Goal: Information Seeking & Learning: Learn about a topic

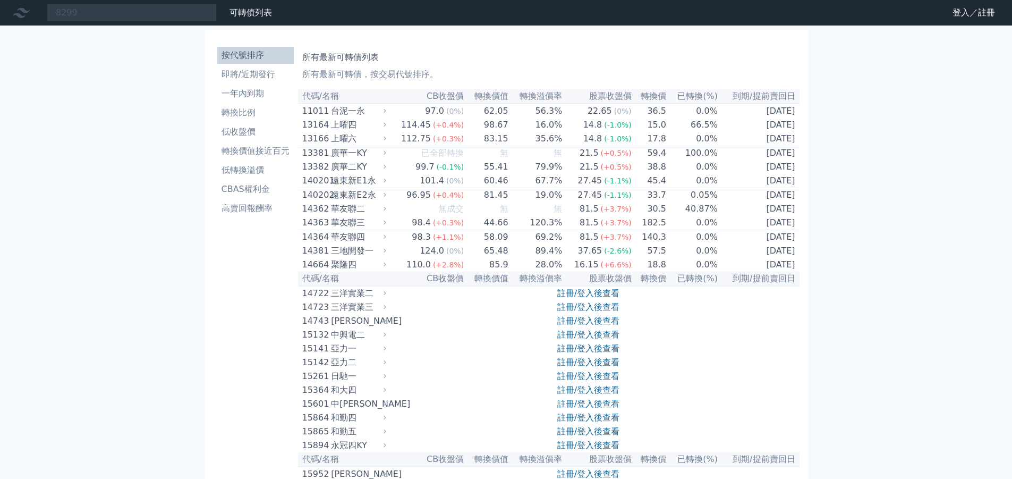
click at [28, 20] on div "8299 可轉債列表 財務數據" at bounding box center [138, 13] width 276 height 18
type input "50097"
click at [96, 14] on input "50097" at bounding box center [132, 13] width 170 height 18
click at [18, 15] on icon at bounding box center [21, 13] width 17 height 10
click at [66, 16] on input "50097" at bounding box center [132, 13] width 170 height 18
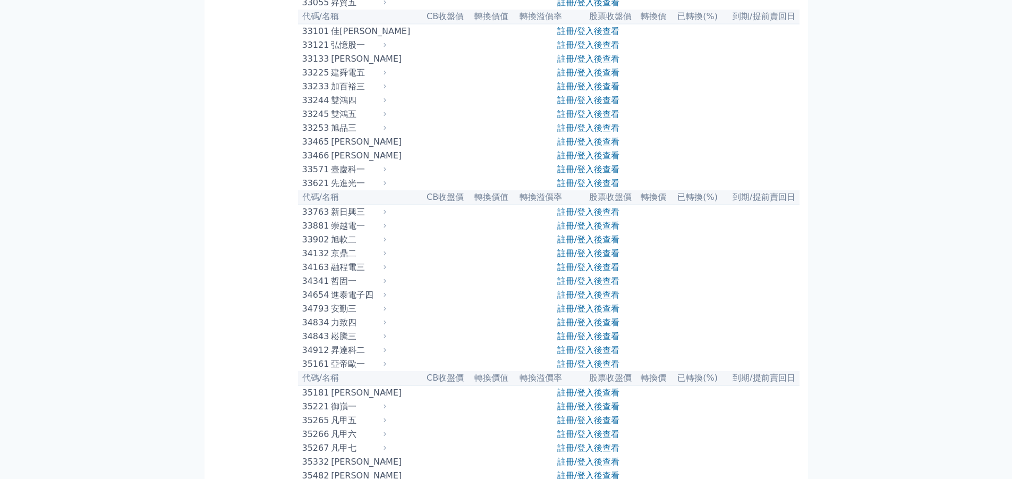
scroll to position [2072, 0]
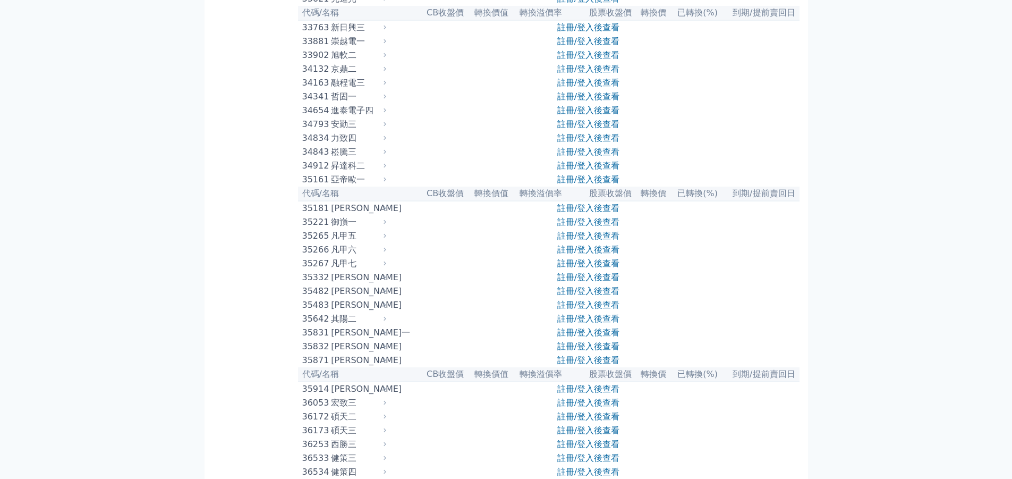
click at [379, 62] on div "旭軟二" at bounding box center [357, 55] width 53 height 13
click at [384, 62] on div "旭軟二" at bounding box center [357, 55] width 53 height 13
click at [389, 59] on icon at bounding box center [384, 55] width 7 height 7
drag, startPoint x: 390, startPoint y: 212, endPoint x: 338, endPoint y: 215, distance: 52.2
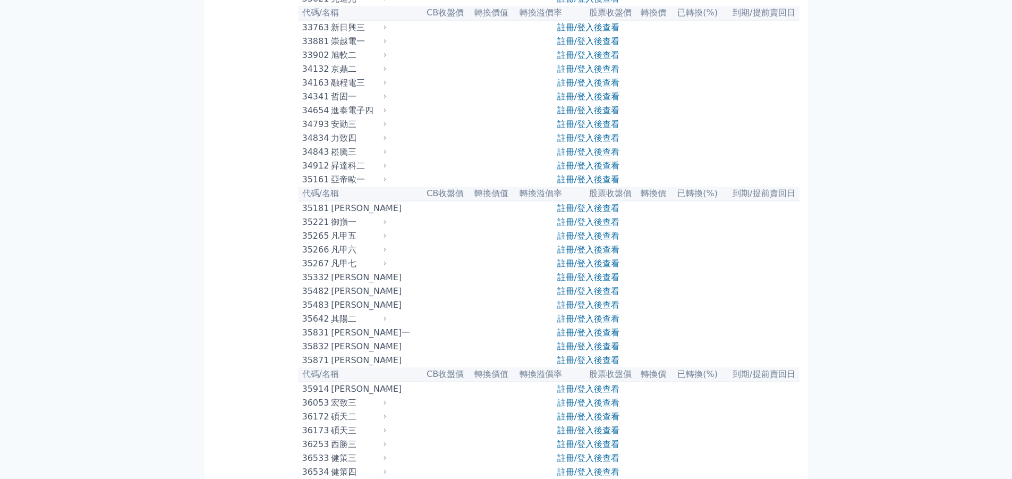
click at [389, 59] on icon at bounding box center [384, 55] width 7 height 7
click at [338, 62] on div "旭軟二" at bounding box center [357, 55] width 53 height 13
click at [310, 62] on div "33902" at bounding box center [315, 55] width 27 height 13
